Goal: Transaction & Acquisition: Purchase product/service

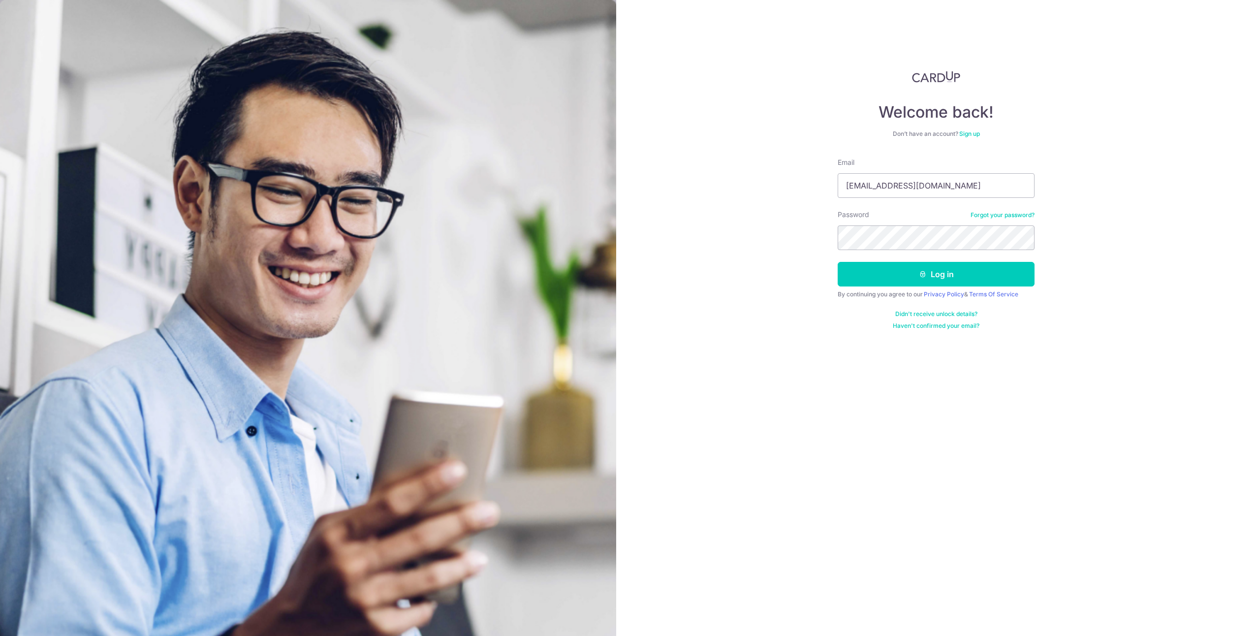
type input "[EMAIL_ADDRESS][DOMAIN_NAME]"
click at [838, 262] on button "Log in" at bounding box center [936, 274] width 197 height 25
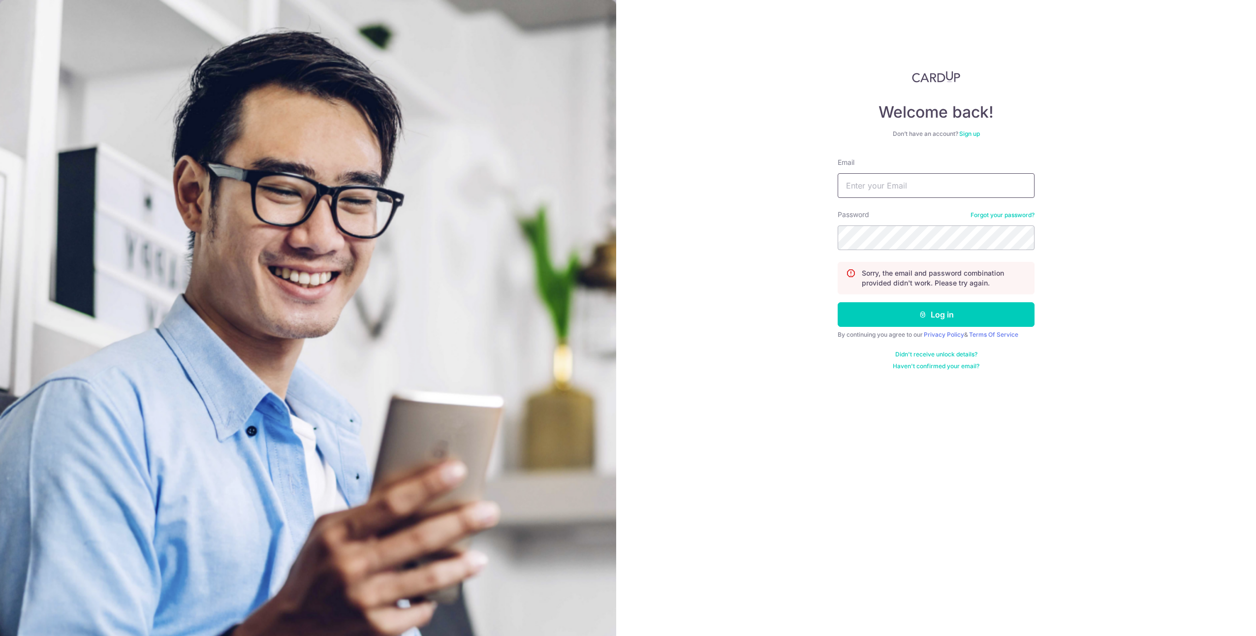
click at [892, 185] on input "Email" at bounding box center [936, 185] width 197 height 25
type input "[EMAIL_ADDRESS][DOMAIN_NAME]"
click at [976, 310] on button "Log in" at bounding box center [936, 314] width 197 height 25
drag, startPoint x: 907, startPoint y: 188, endPoint x: 907, endPoint y: 182, distance: 5.4
click at [907, 187] on input "Email" at bounding box center [936, 185] width 197 height 25
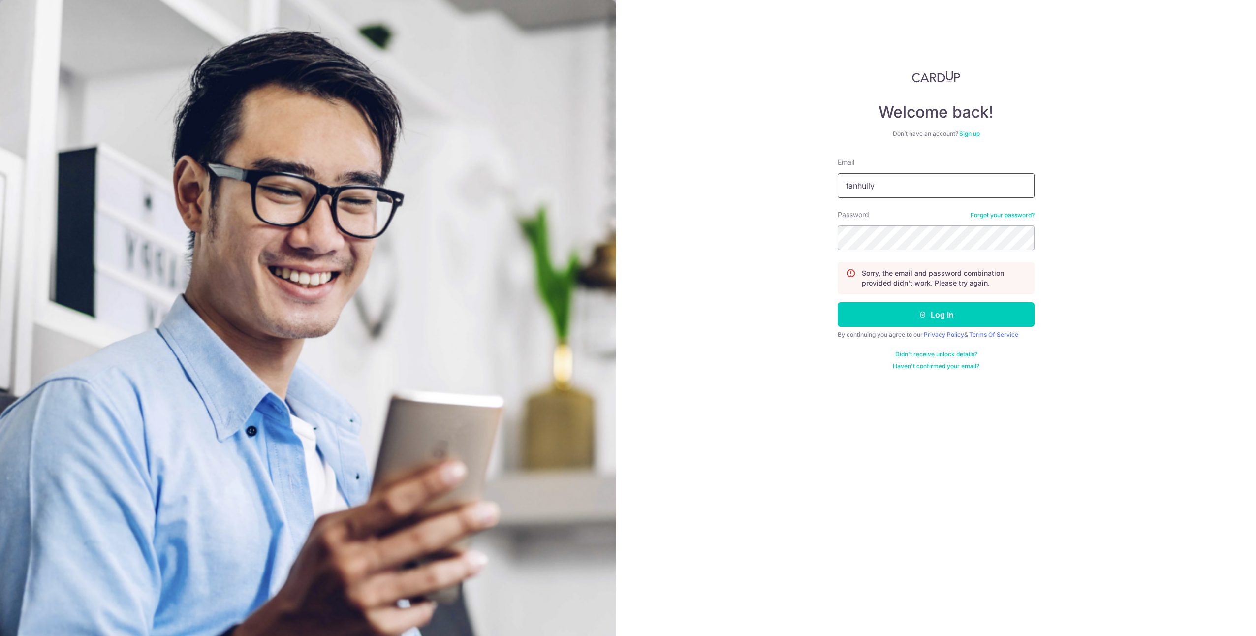
type input "[EMAIL_ADDRESS][DOMAIN_NAME]"
click at [838, 302] on button "Log in" at bounding box center [936, 314] width 197 height 25
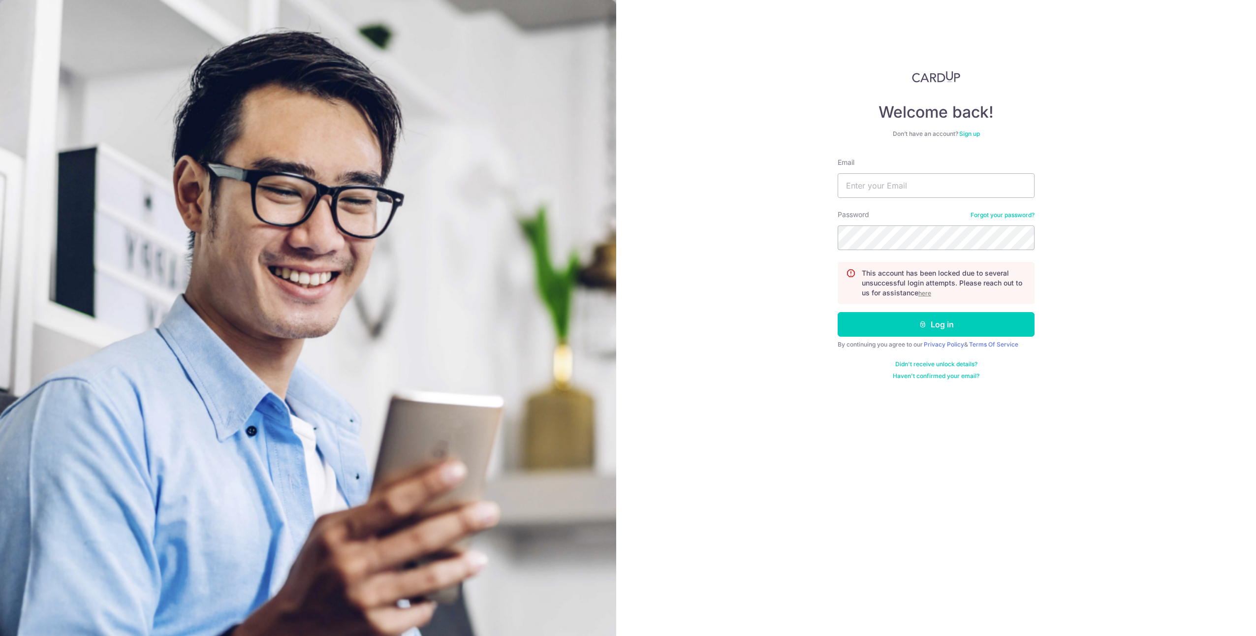
click at [927, 294] on u "here" at bounding box center [925, 292] width 13 height 7
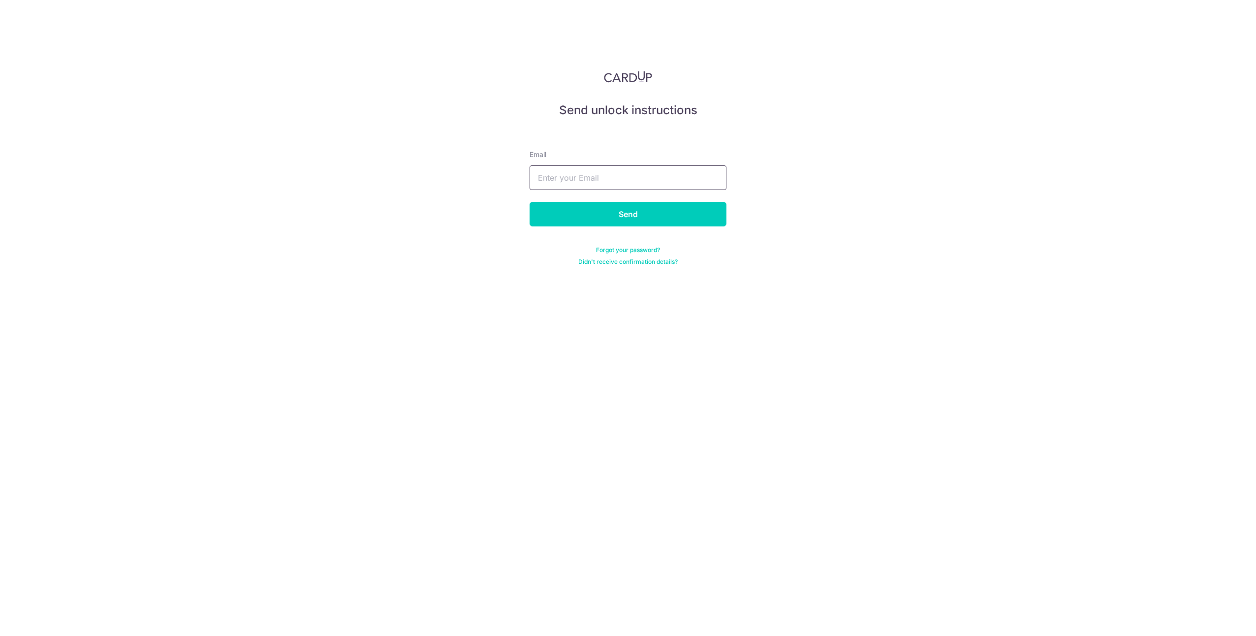
click at [588, 173] on input "text" at bounding box center [628, 177] width 197 height 25
type input "tanhuilyn@gmail.com"
click at [621, 223] on input "Send" at bounding box center [628, 214] width 197 height 25
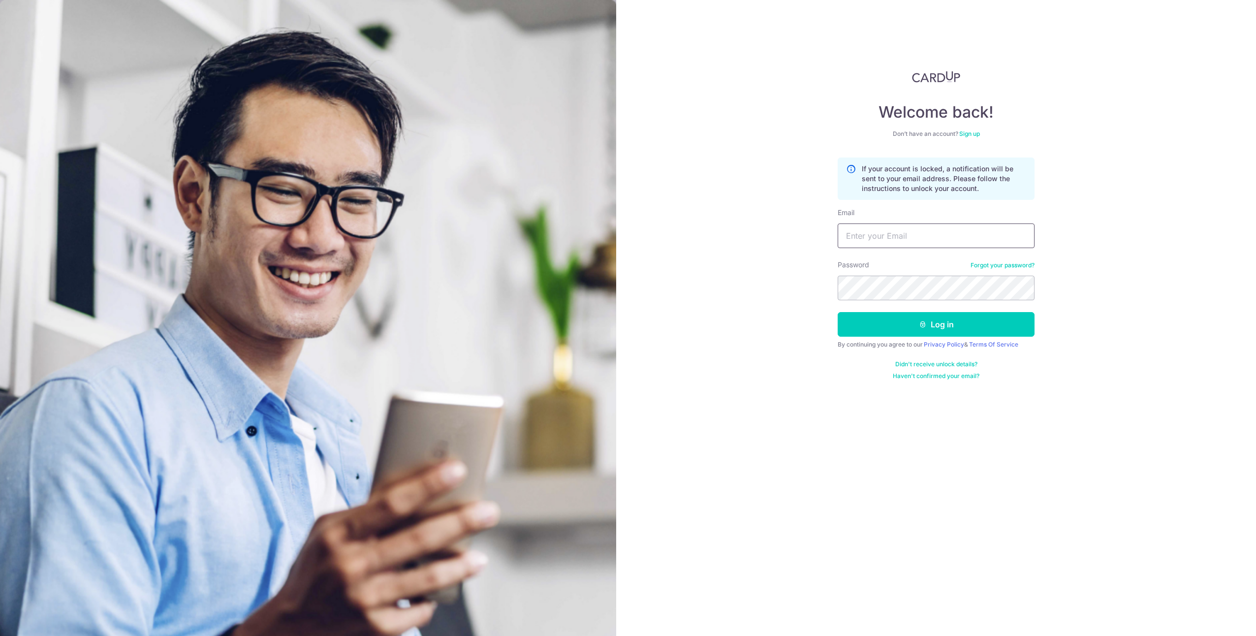
click at [882, 244] on input "Email" at bounding box center [936, 235] width 197 height 25
type input "[EMAIL_ADDRESS][DOMAIN_NAME]"
click at [838, 312] on button "Log in" at bounding box center [936, 324] width 197 height 25
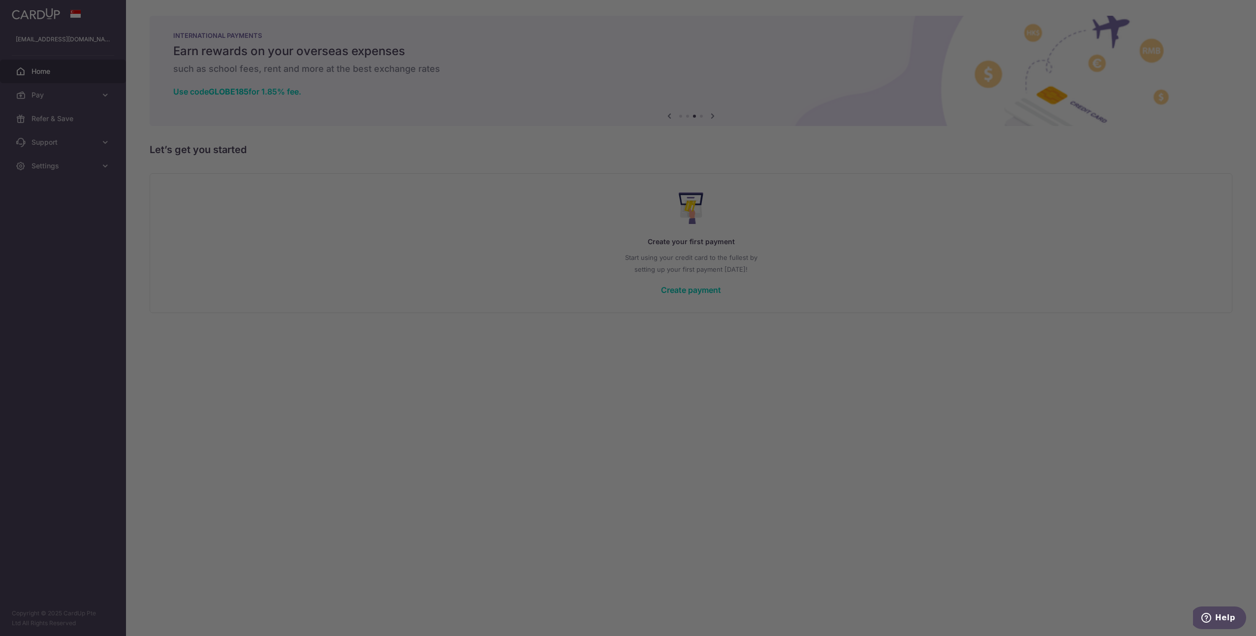
drag, startPoint x: 872, startPoint y: 380, endPoint x: 847, endPoint y: 352, distance: 36.9
click at [870, 377] on div at bounding box center [634, 321] width 1269 height 642
click at [251, 254] on div at bounding box center [634, 321] width 1269 height 642
drag, startPoint x: 333, startPoint y: 248, endPoint x: 515, endPoint y: 207, distance: 186.6
click at [393, 224] on div at bounding box center [634, 321] width 1269 height 642
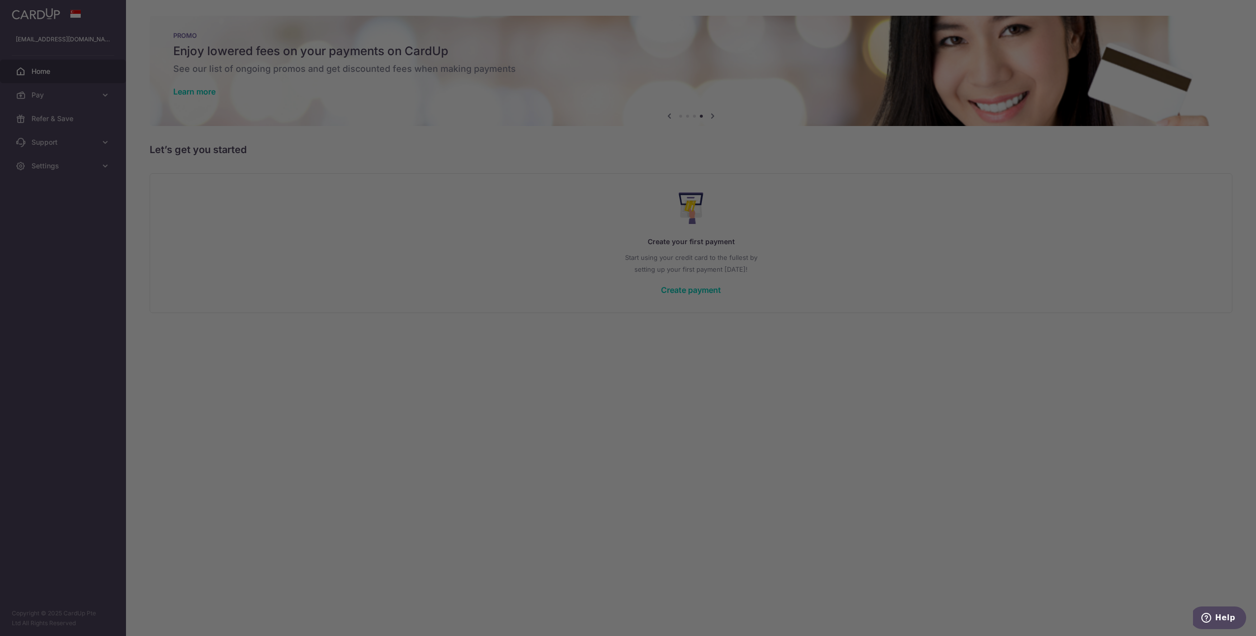
drag, startPoint x: 800, startPoint y: 250, endPoint x: 774, endPoint y: 268, distance: 32.5
click at [799, 255] on div at bounding box center [634, 321] width 1269 height 642
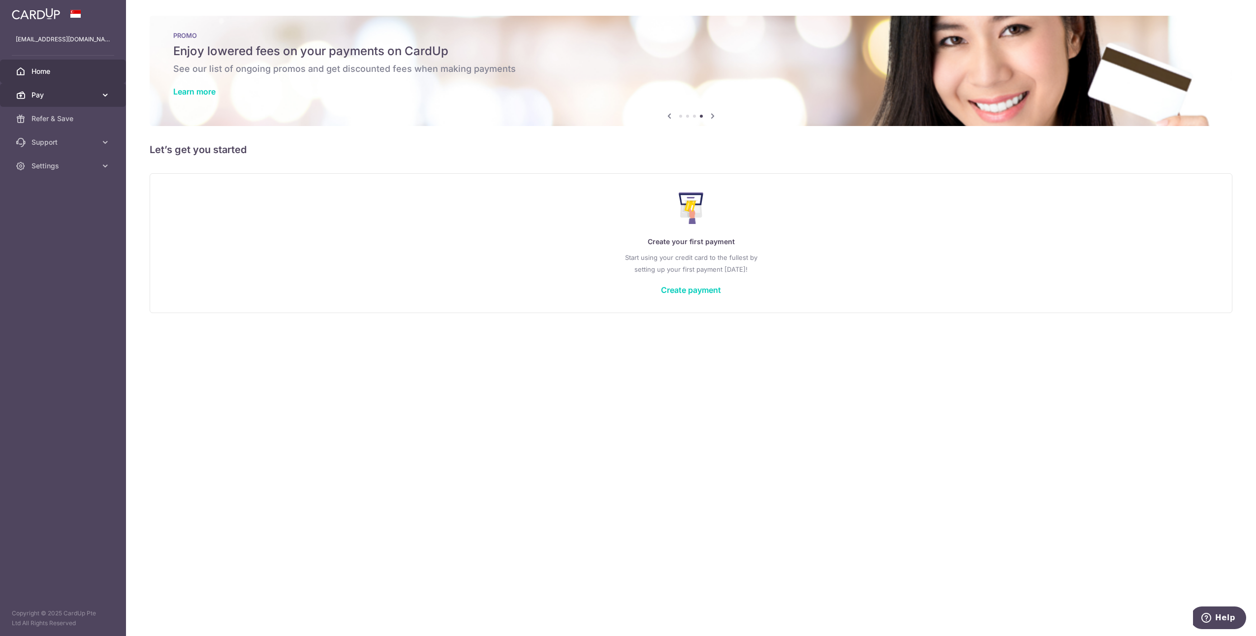
click at [46, 94] on span "Pay" at bounding box center [64, 95] width 65 height 10
click at [683, 288] on link "Create payment" at bounding box center [691, 290] width 60 height 10
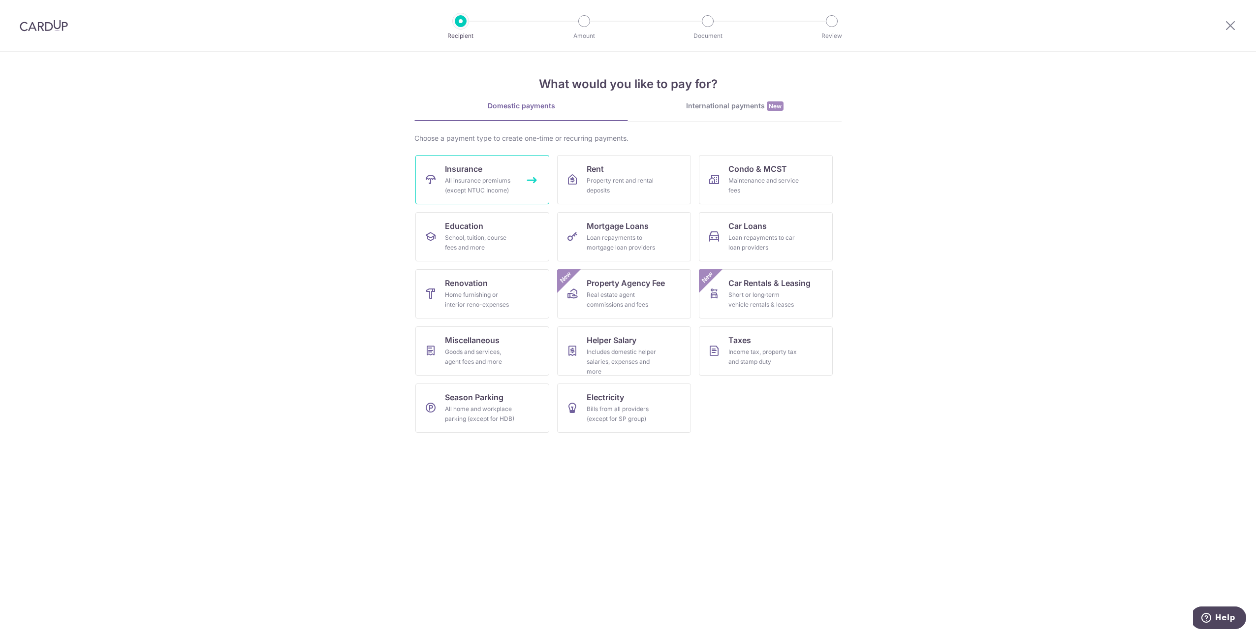
click at [497, 191] on div "All insurance premiums (except NTUC Income)" at bounding box center [480, 186] width 71 height 20
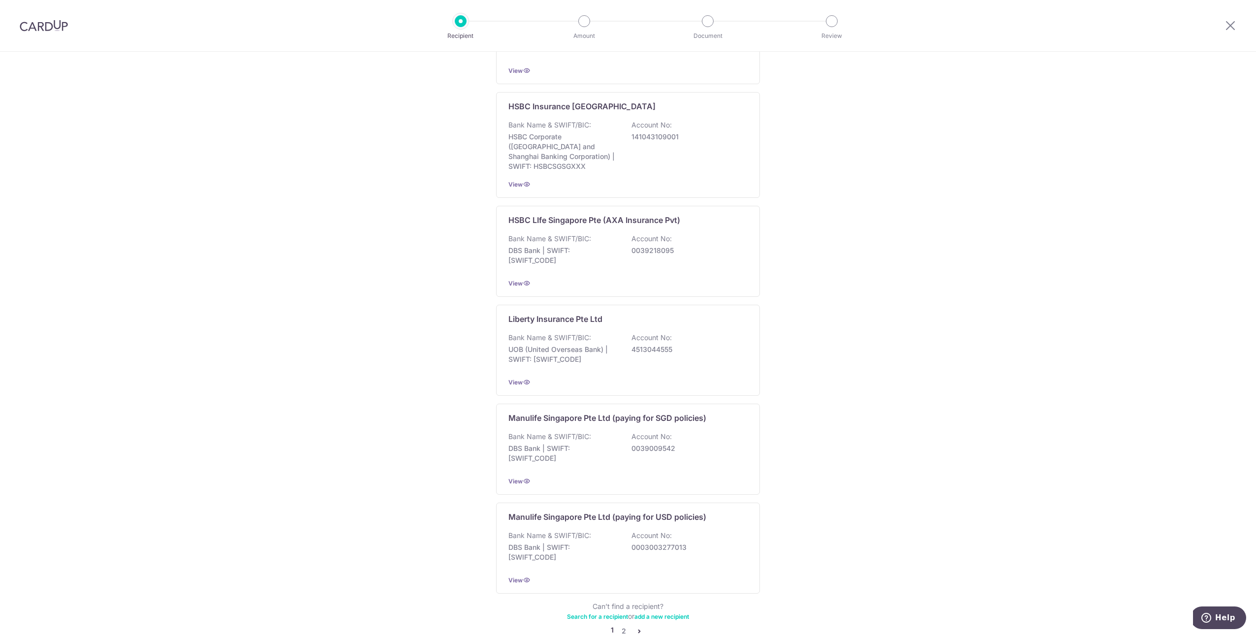
scroll to position [708, 0]
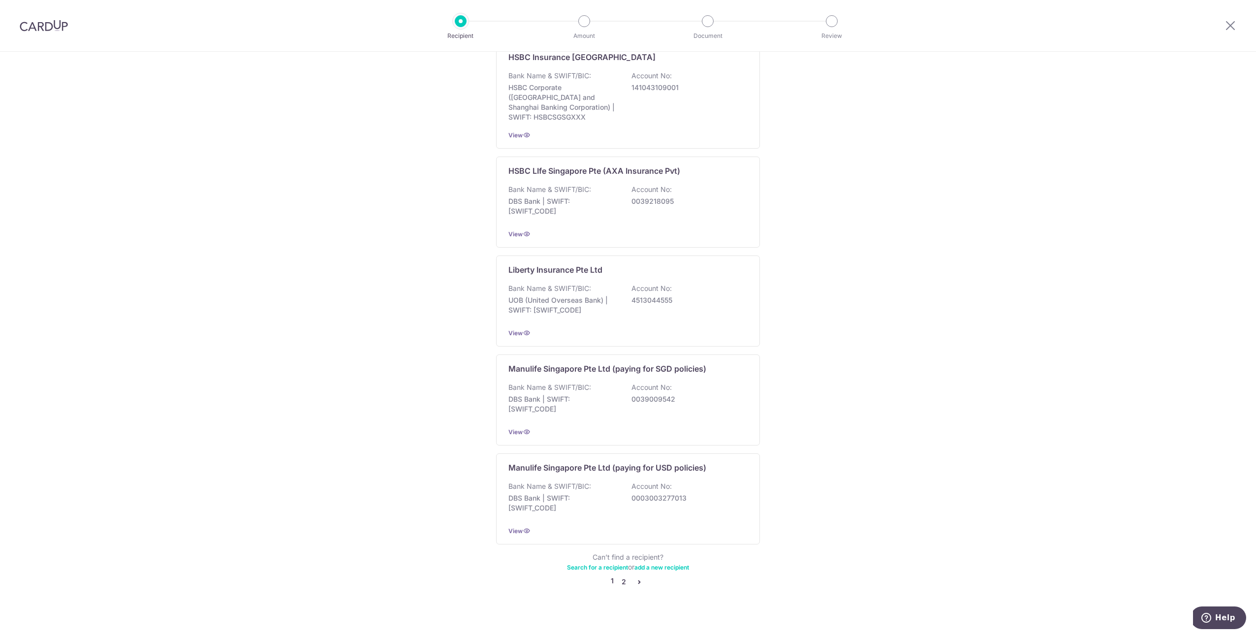
click at [624, 576] on link "2" at bounding box center [624, 582] width 12 height 12
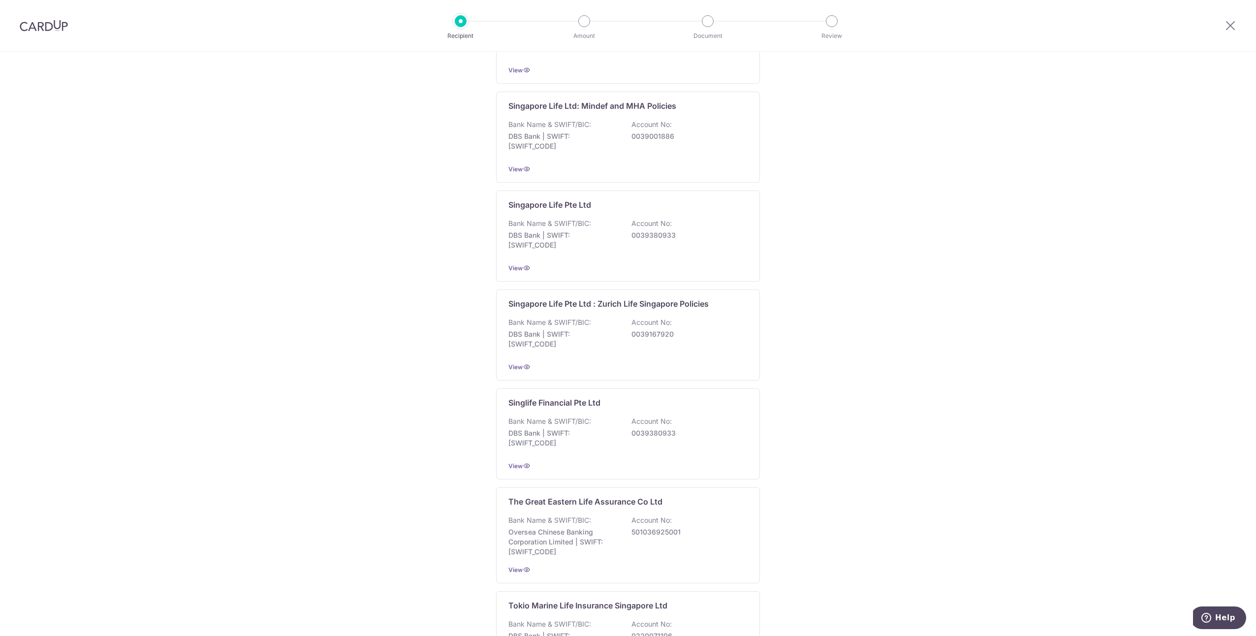
scroll to position [61, 0]
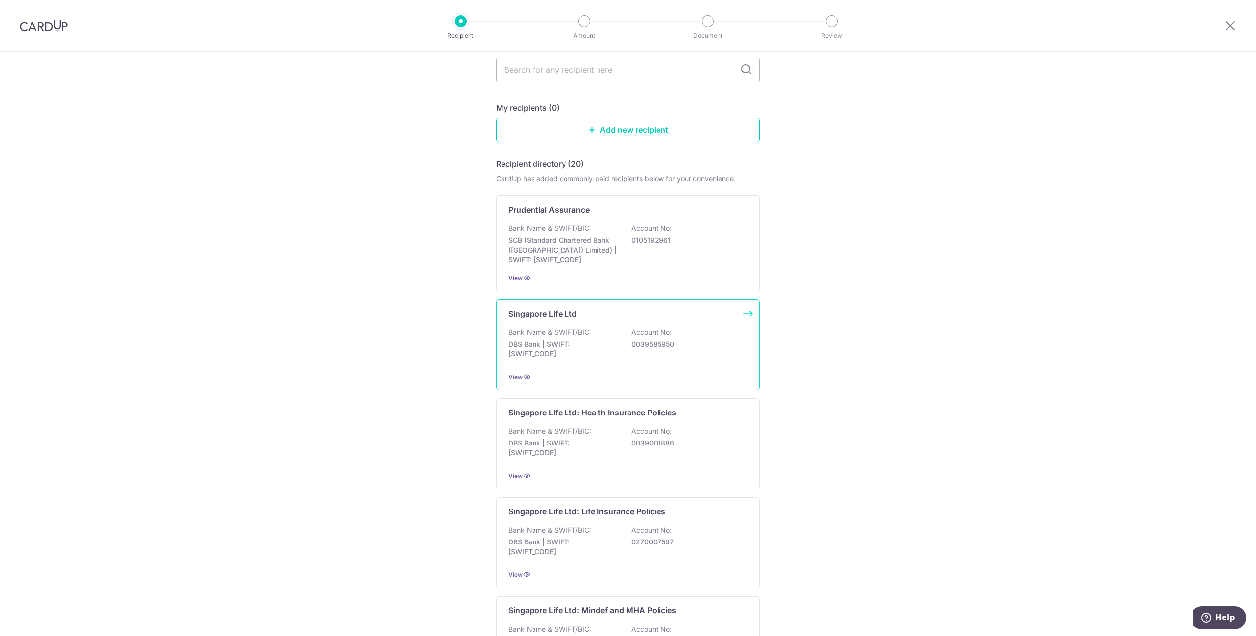
click at [706, 353] on div "Bank Name & SWIFT/BIC: DBS Bank | SWIFT: [SWIFT_CODE] Account No: 0039585950" at bounding box center [628, 345] width 239 height 36
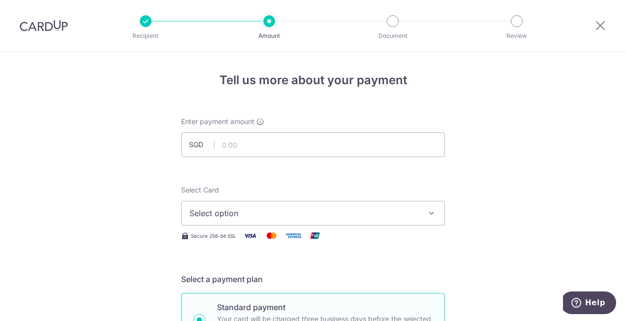
click at [253, 130] on div "Enter payment amount SGD" at bounding box center [313, 137] width 264 height 40
click at [252, 141] on input "text" at bounding box center [313, 144] width 264 height 25
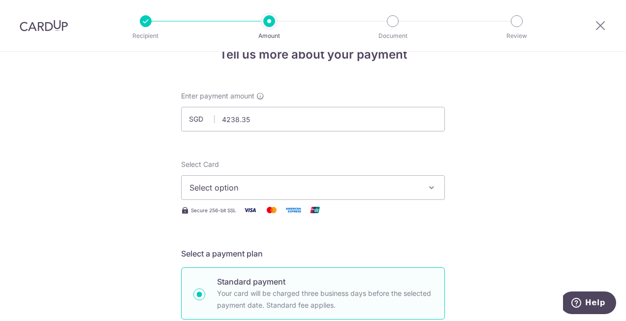
type input "4,238.35"
click at [241, 192] on span "Select option" at bounding box center [304, 188] width 229 height 12
click at [237, 210] on span "Add credit card" at bounding box center [321, 215] width 229 height 10
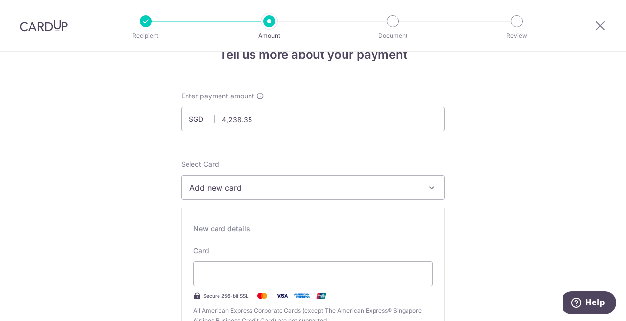
click at [212, 194] on button "Add new card" at bounding box center [313, 187] width 264 height 25
click at [201, 184] on span "Add new card" at bounding box center [304, 188] width 229 height 12
drag, startPoint x: 201, startPoint y: 184, endPoint x: 197, endPoint y: 195, distance: 11.5
click at [197, 195] on button "Add new card" at bounding box center [313, 187] width 264 height 25
click at [202, 208] on link "Add credit card" at bounding box center [313, 215] width 263 height 18
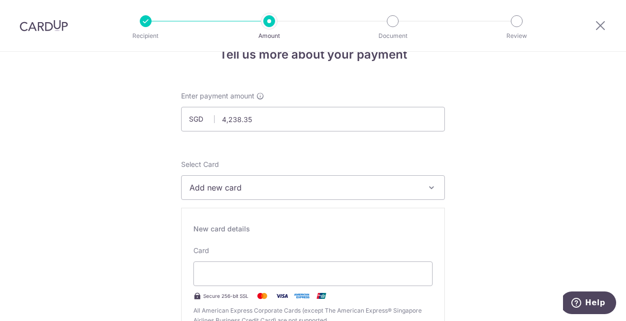
click at [204, 201] on div "Select Card Add new card Add credit card Secure 256-bit SSL Text New card detai…" at bounding box center [313, 324] width 264 height 331
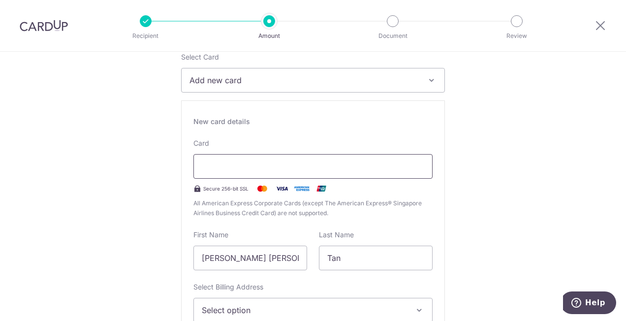
scroll to position [140, 0]
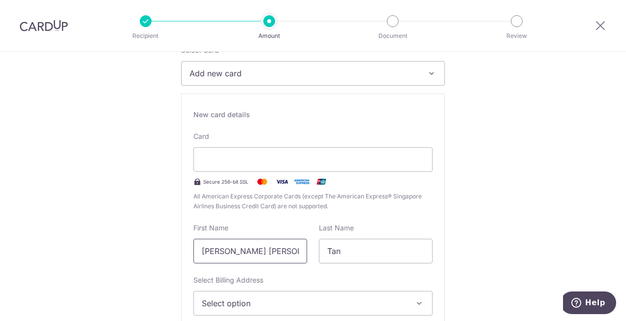
drag, startPoint x: 227, startPoint y: 250, endPoint x: 129, endPoint y: 238, distance: 98.7
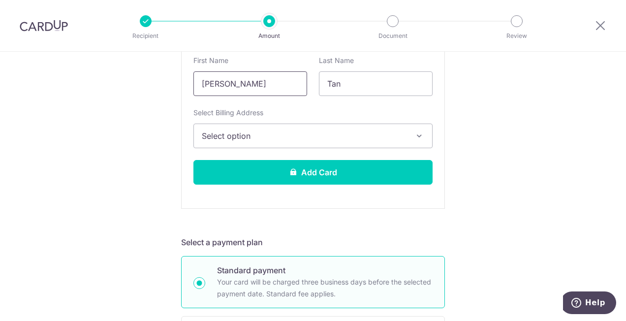
scroll to position [197, 0]
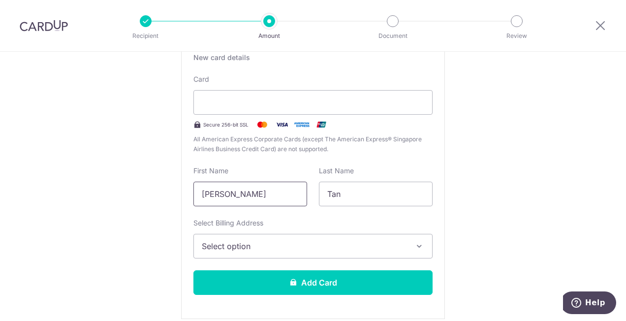
type input "Nicole"
click at [243, 245] on span "Select option" at bounding box center [304, 246] width 205 height 12
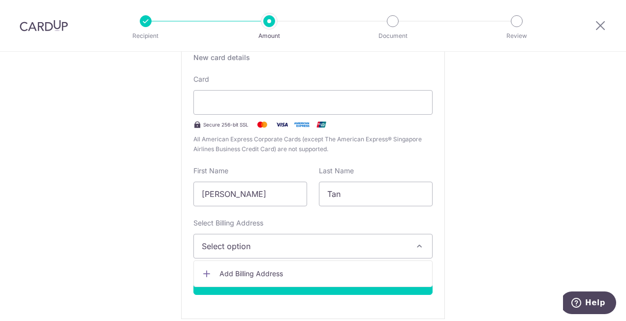
click at [243, 269] on span "Add Billing Address" at bounding box center [322, 274] width 205 height 10
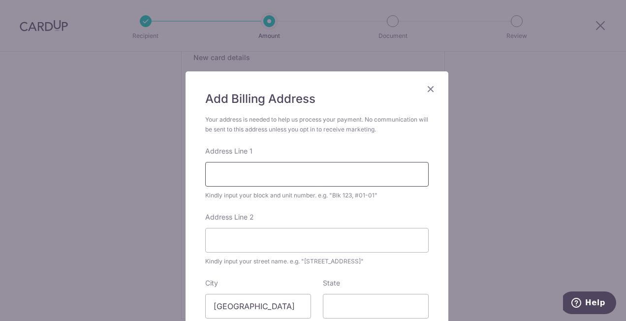
click at [257, 162] on input "Address Line 1" at bounding box center [316, 174] width 223 height 25
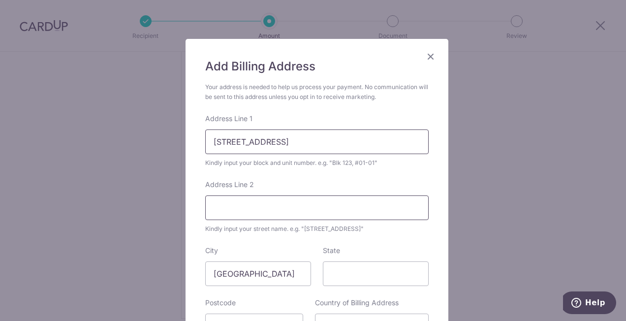
scroll to position [35, 0]
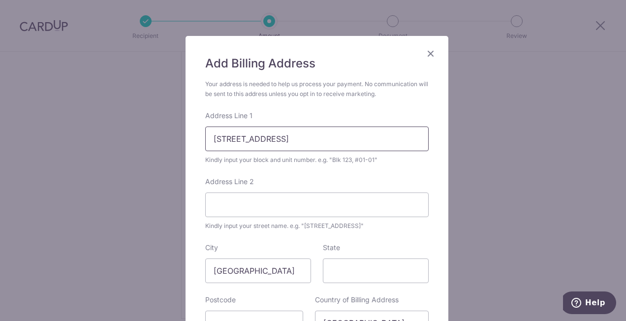
click at [308, 136] on input "25 Hillview Avenue" at bounding box center [316, 139] width 223 height 25
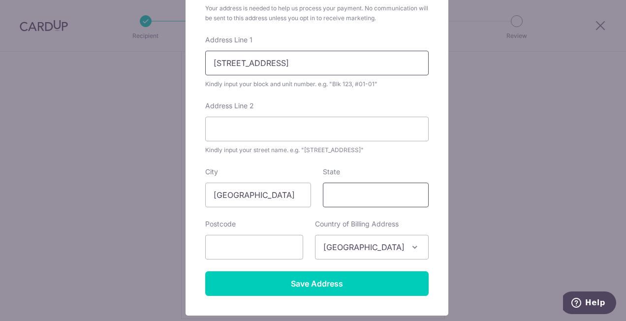
type input "25 Hillview Avenue #10-09"
click at [354, 190] on input "State" at bounding box center [376, 195] width 106 height 25
type input "Singapore"
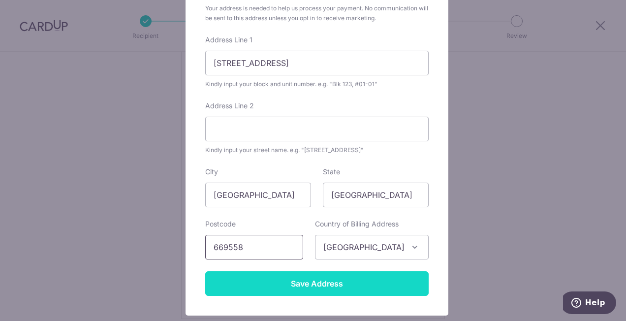
type input "669558"
click at [322, 281] on input "Save Address" at bounding box center [316, 283] width 223 height 25
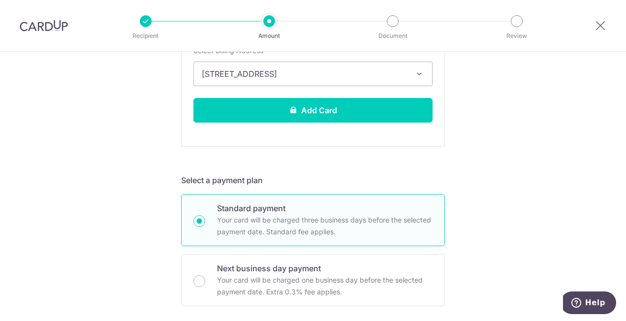
scroll to position [370, 0]
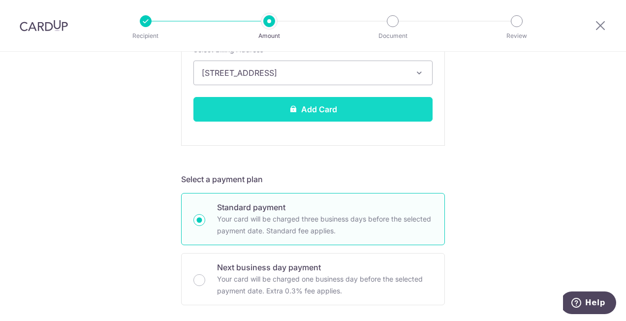
click at [325, 115] on button "Add Card" at bounding box center [312, 109] width 239 height 25
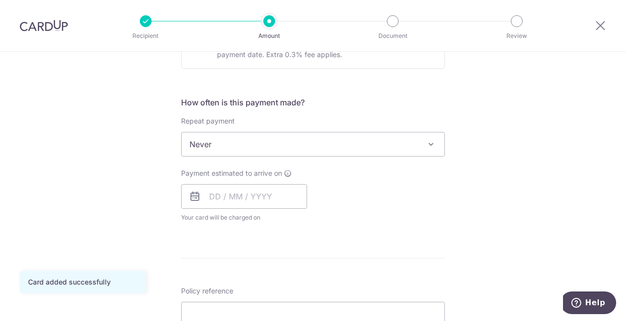
scroll to position [337, 0]
click at [277, 198] on input "text" at bounding box center [244, 195] width 126 height 25
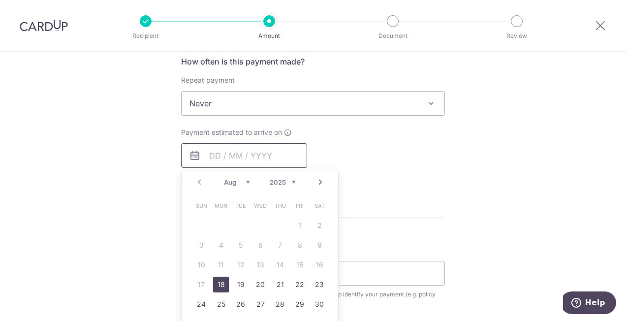
scroll to position [378, 0]
click at [396, 159] on div "Payment estimated to arrive on Prev Next Aug Sep Oct Nov Dec 2025 2026 2027 202…" at bounding box center [313, 154] width 276 height 54
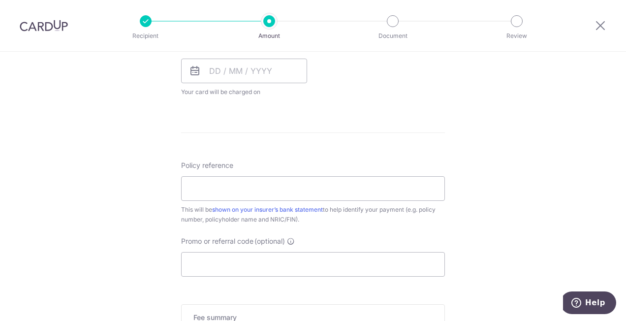
scroll to position [465, 0]
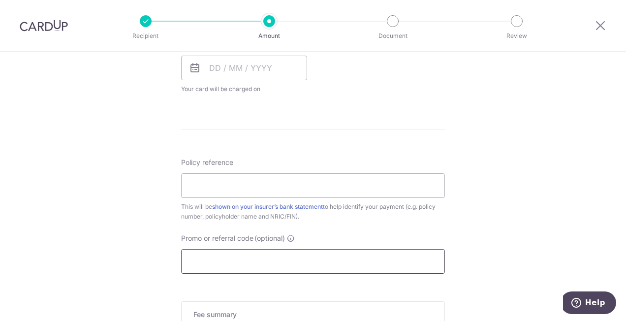
click at [236, 254] on input "Promo or referral code (optional)" at bounding box center [313, 261] width 264 height 25
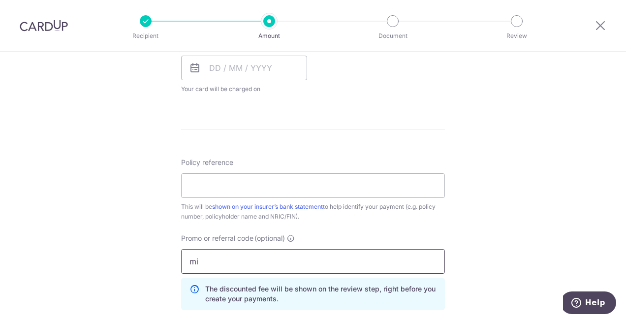
type input "m"
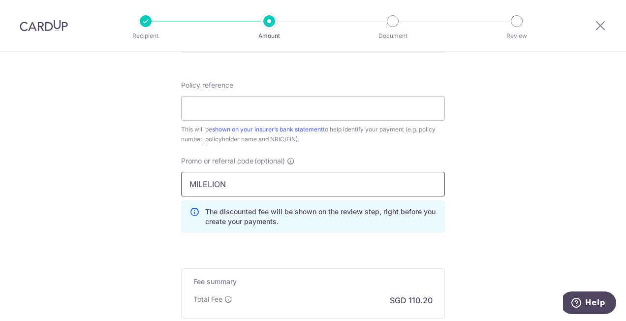
scroll to position [540, 0]
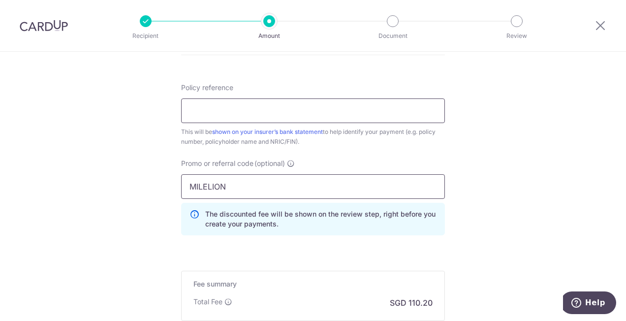
type input "MILELION"
click at [236, 115] on input "Policy reference" at bounding box center [313, 110] width 264 height 25
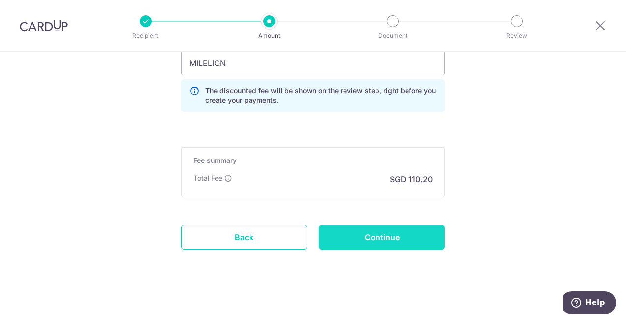
type input "83760000"
click at [348, 226] on input "Continue" at bounding box center [382, 237] width 126 height 25
type input "Create Schedule"
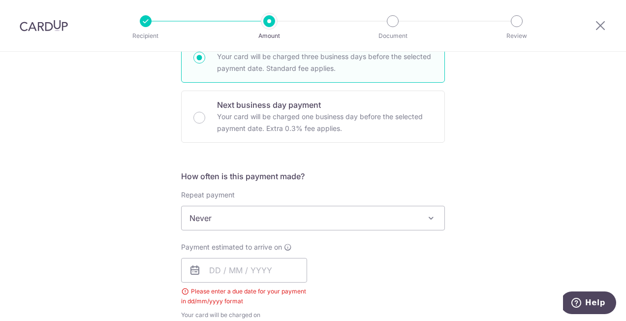
scroll to position [281, 0]
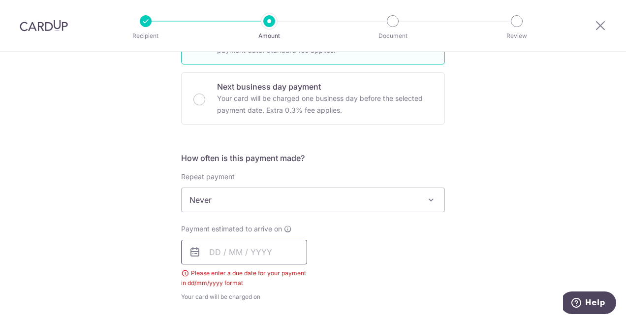
click at [224, 251] on input "text" at bounding box center [244, 252] width 126 height 25
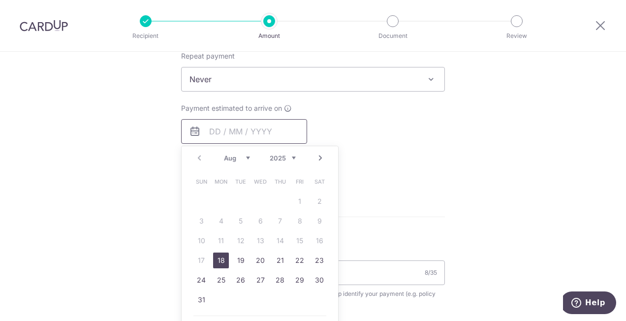
scroll to position [403, 0]
drag, startPoint x: 217, startPoint y: 261, endPoint x: 387, endPoint y: 171, distance: 192.4
click at [217, 261] on link "18" at bounding box center [221, 259] width 16 height 16
type input "[DATE]"
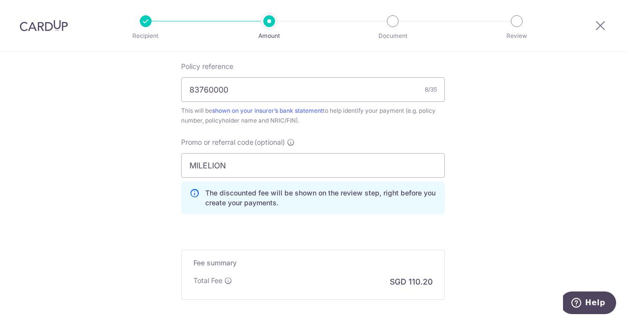
scroll to position [703, 0]
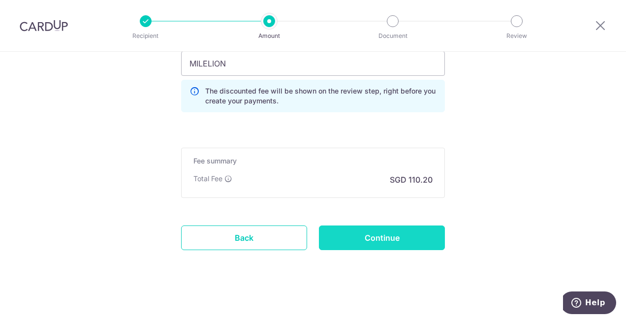
click at [355, 240] on input "Continue" at bounding box center [382, 237] width 126 height 25
type input "Create Schedule"
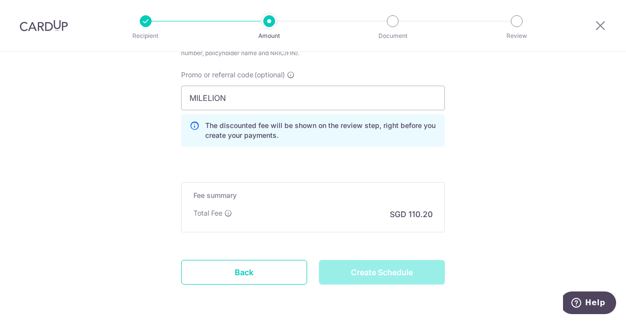
scroll to position [668, 0]
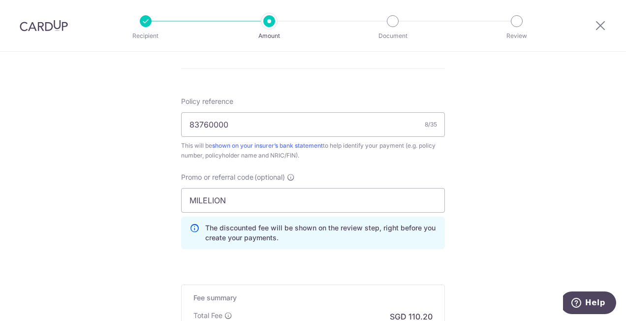
scroll to position [703, 0]
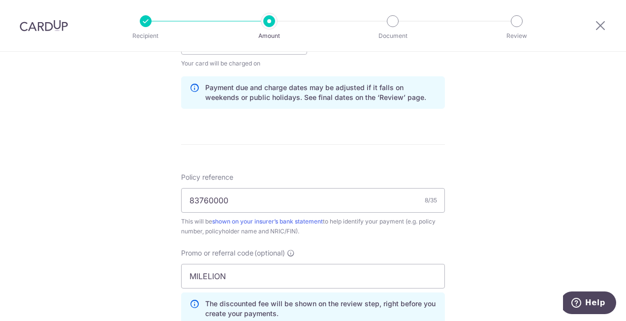
scroll to position [491, 0]
drag, startPoint x: 238, startPoint y: 280, endPoint x: 150, endPoint y: 262, distance: 90.3
click at [150, 262] on div "Tell us more about your payment Enter payment amount SGD 4,238.35 4238.35 Selec…" at bounding box center [313, 48] width 626 height 975
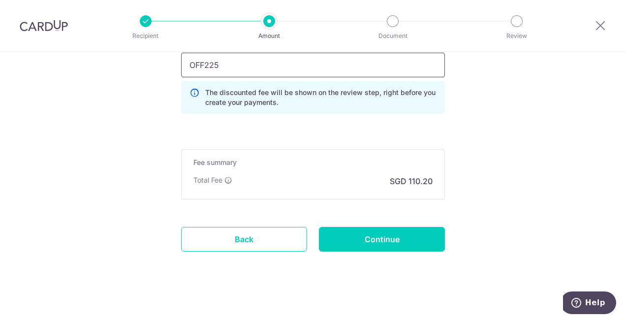
scroll to position [703, 0]
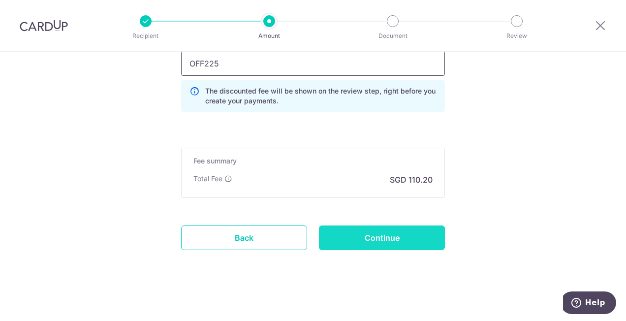
type input "OFF225"
click at [380, 227] on input "Continue" at bounding box center [382, 237] width 126 height 25
type input "Update Schedule"
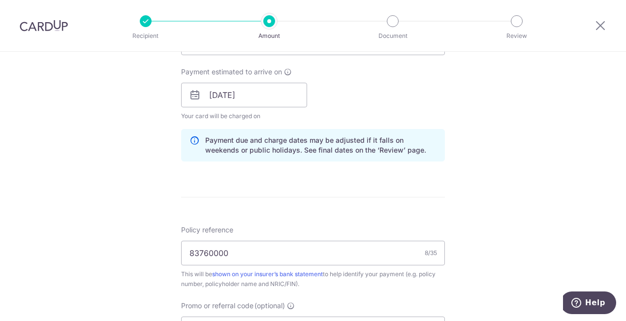
scroll to position [543, 0]
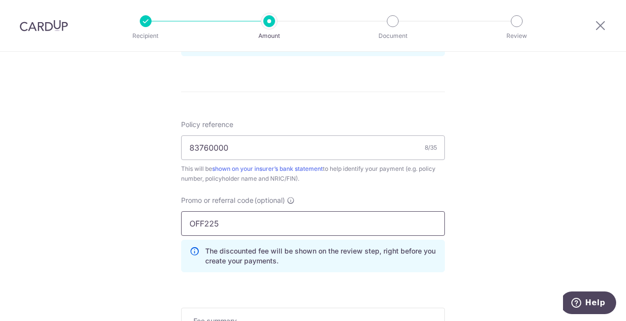
drag, startPoint x: 228, startPoint y: 225, endPoint x: 140, endPoint y: 223, distance: 88.7
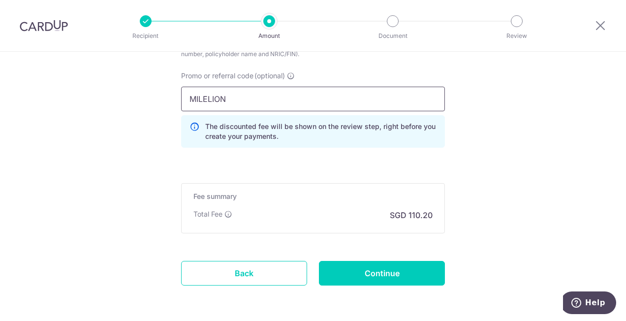
scroll to position [673, 0]
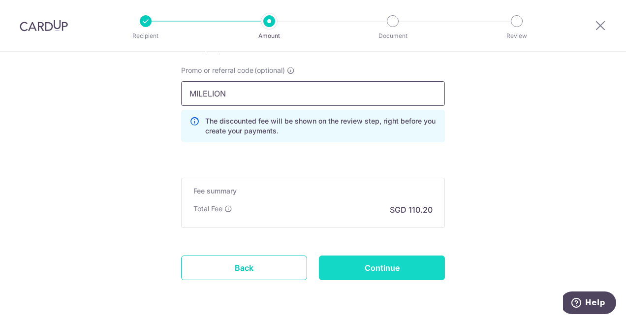
type input "MILELION"
click at [382, 267] on input "Continue" at bounding box center [382, 267] width 126 height 25
type input "Update Schedule"
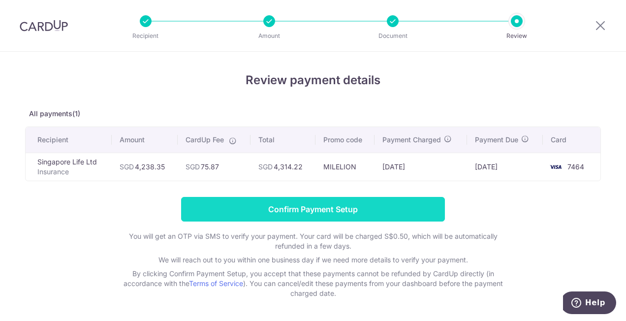
click at [359, 203] on input "Confirm Payment Setup" at bounding box center [313, 209] width 264 height 25
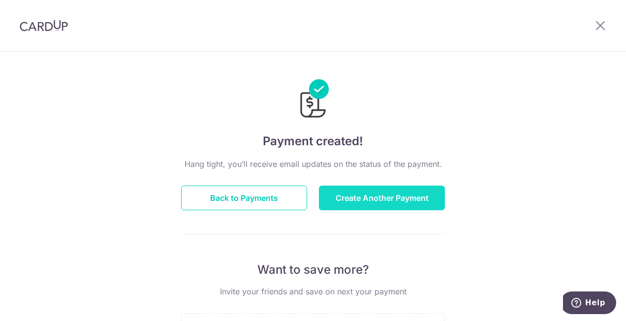
click at [355, 192] on button "Create Another Payment" at bounding box center [382, 198] width 126 height 25
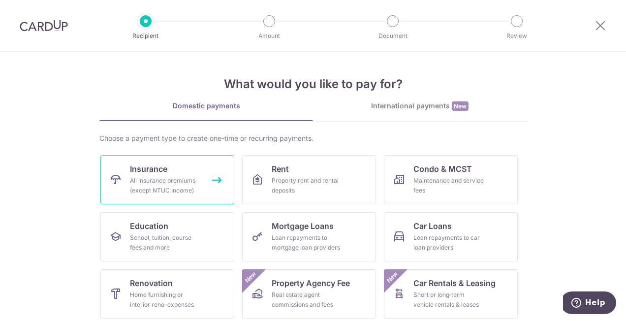
click at [187, 172] on link "Insurance All insurance premiums (except NTUC Income)" at bounding box center [167, 179] width 134 height 49
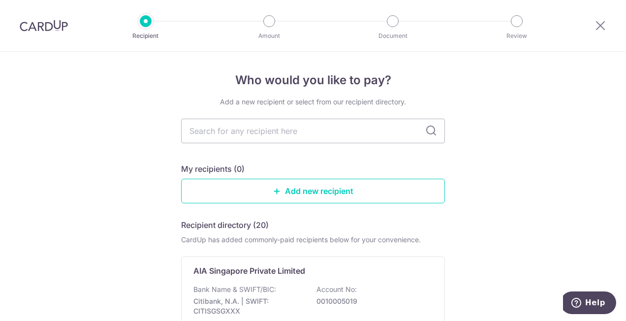
scroll to position [24, 0]
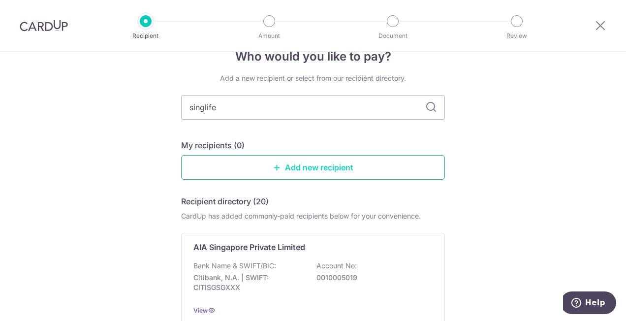
type input "singlife"
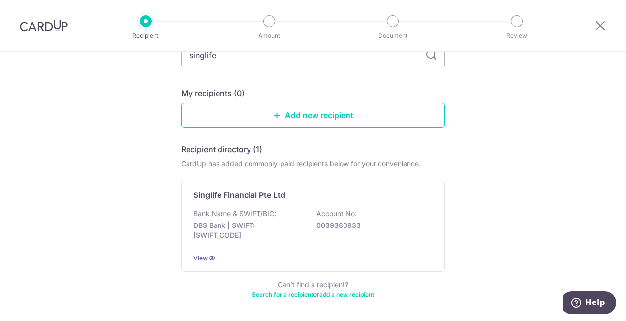
scroll to position [56, 0]
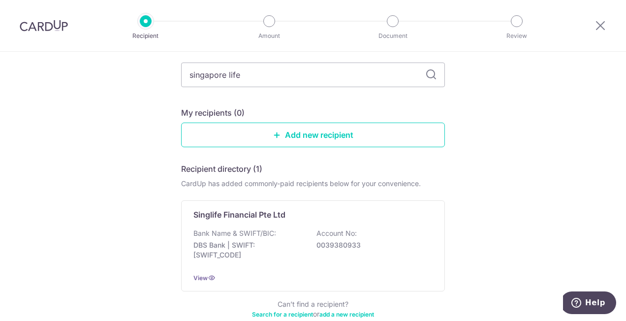
type input "singapore life"
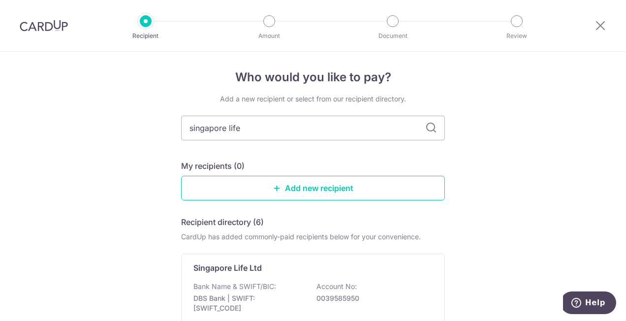
scroll to position [10, 0]
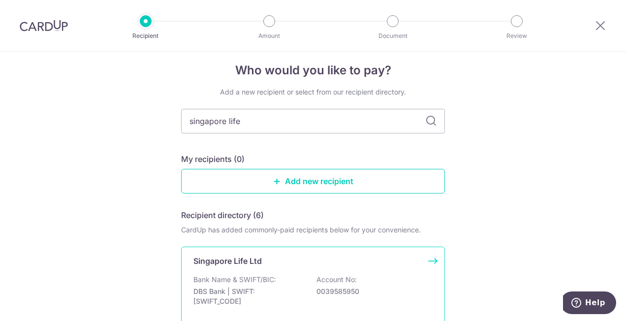
click at [244, 286] on p "DBS Bank | SWIFT: DBSSSGSGXXX" at bounding box center [248, 296] width 110 height 20
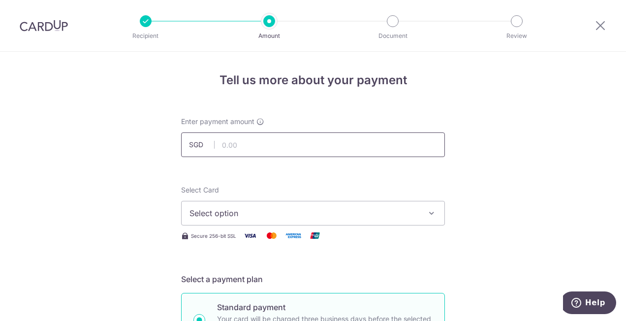
click at [246, 135] on input "text" at bounding box center [313, 144] width 264 height 25
type input "802.47"
click at [210, 200] on div "Select Card Select option Add credit card Your Cards **** 7464" at bounding box center [313, 205] width 264 height 40
click at [210, 204] on button "Select option" at bounding box center [313, 213] width 264 height 25
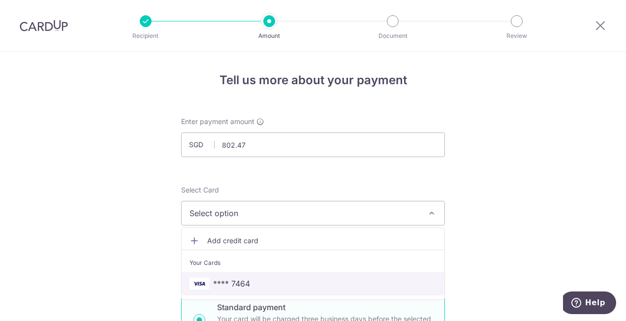
click at [226, 274] on link "**** 7464" at bounding box center [313, 284] width 263 height 24
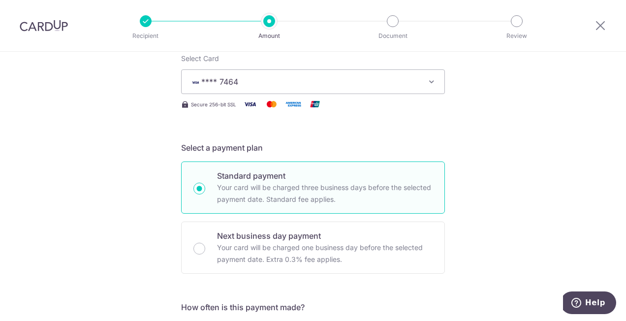
scroll to position [211, 0]
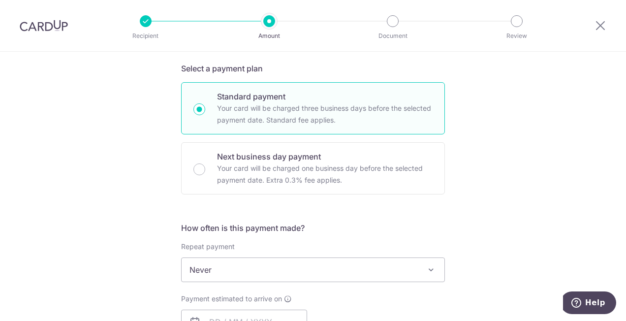
click at [236, 268] on span "Never" at bounding box center [313, 270] width 263 height 24
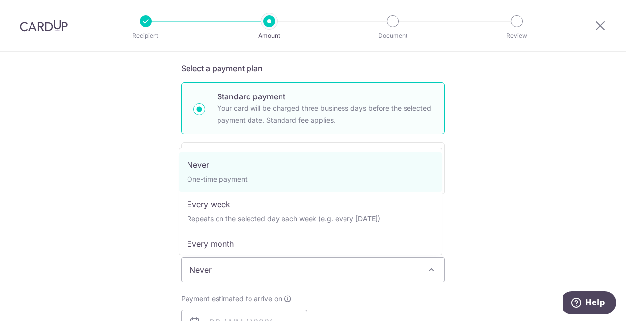
click at [141, 245] on div "Tell us more about your payment Enter payment amount SGD 802.47 802.47 Select C…" at bounding box center [313, 286] width 626 height 891
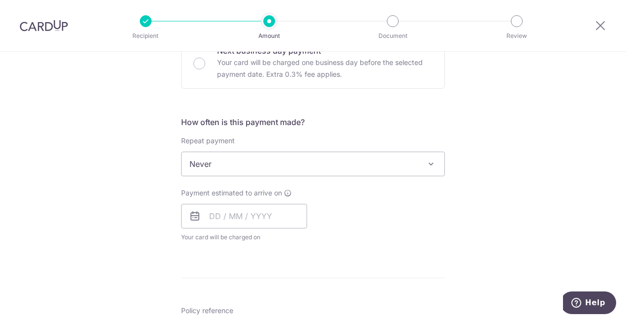
scroll to position [318, 0]
click at [217, 215] on input "text" at bounding box center [244, 215] width 126 height 25
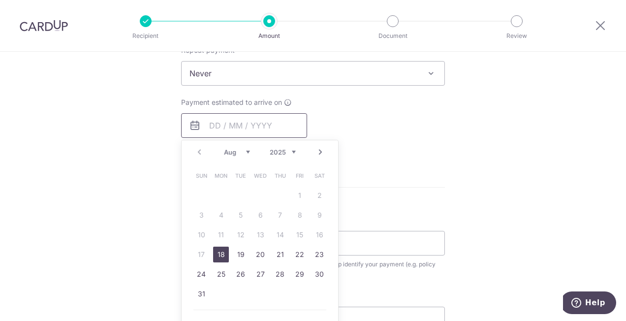
scroll to position [408, 0]
click at [218, 257] on link "18" at bounding box center [221, 254] width 16 height 16
type input "18/08/2025"
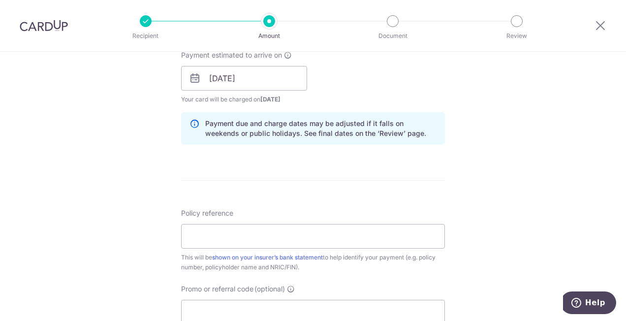
scroll to position [457, 0]
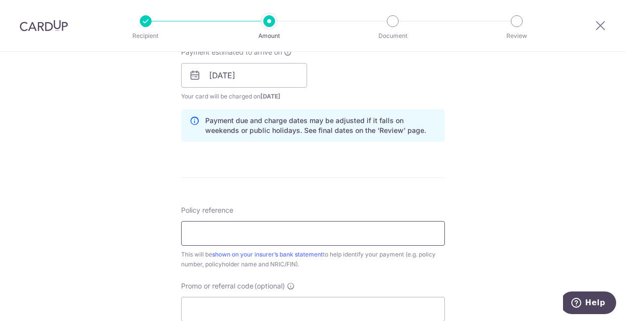
click at [211, 234] on input "Policy reference" at bounding box center [313, 233] width 264 height 25
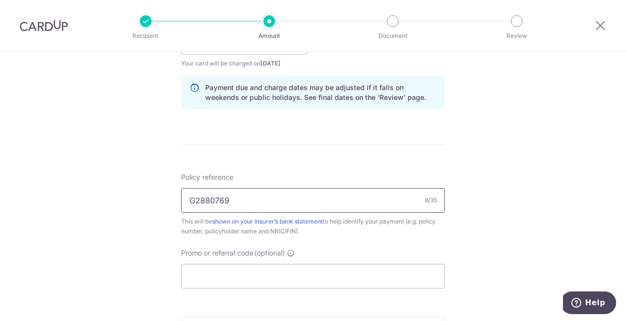
scroll to position [522, 0]
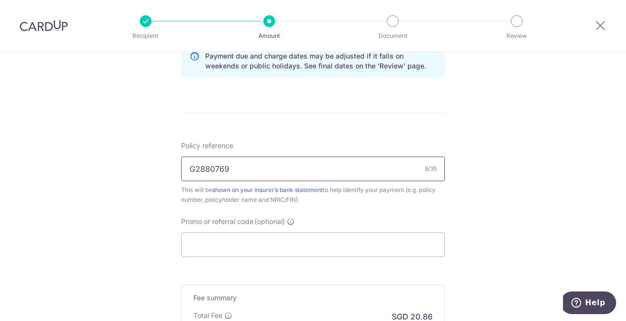
type input "G2880769"
click at [211, 234] on input "Promo or referral code (optional)" at bounding box center [313, 244] width 264 height 25
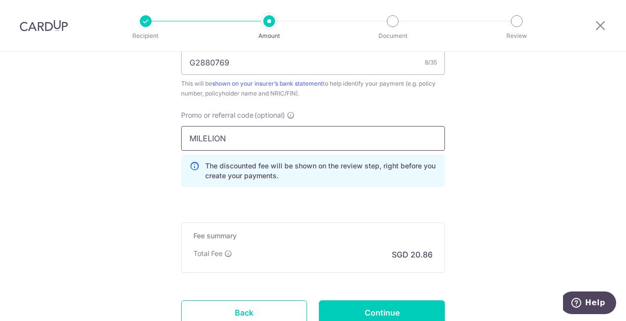
scroll to position [648, 0]
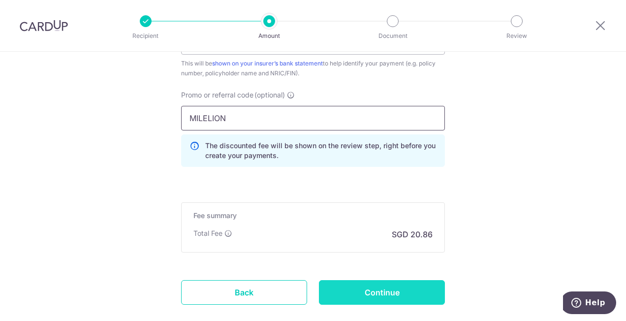
type input "MILELION"
click at [366, 280] on input "Continue" at bounding box center [382, 292] width 126 height 25
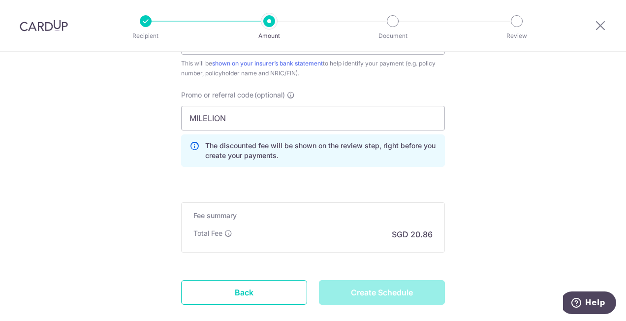
type input "Create Schedule"
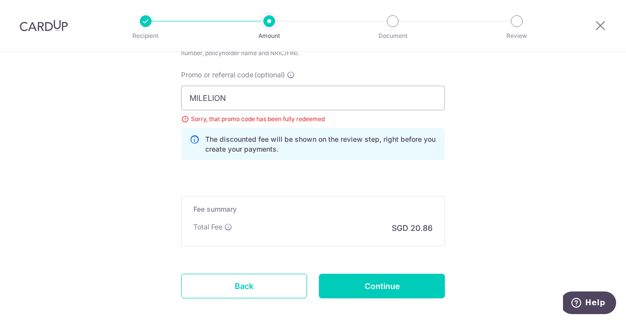
scroll to position [668, 0]
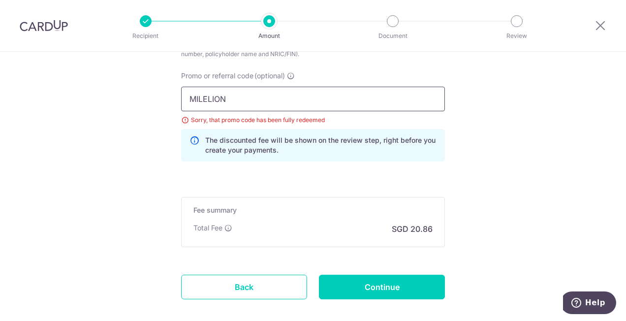
drag, startPoint x: 145, startPoint y: 95, endPoint x: 140, endPoint y: 94, distance: 5.0
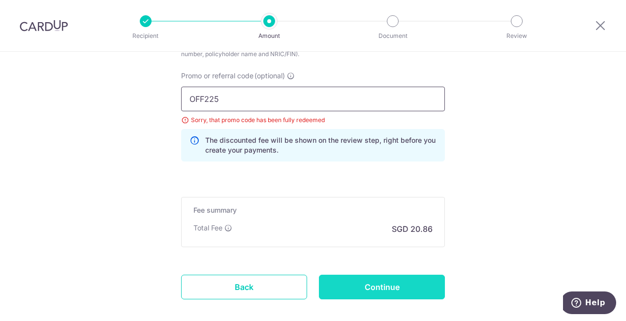
type input "OFF225"
click at [393, 288] on input "Continue" at bounding box center [382, 287] width 126 height 25
type input "Update Schedule"
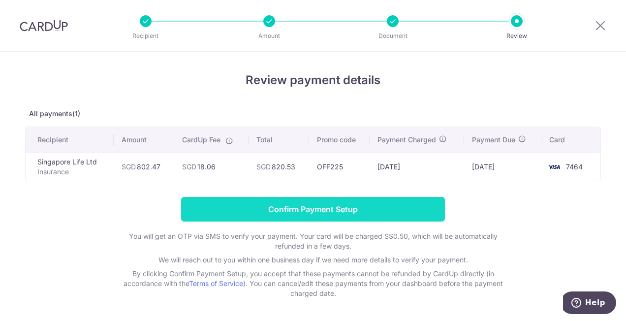
click at [338, 218] on input "Confirm Payment Setup" at bounding box center [313, 209] width 264 height 25
